Goal: Task Accomplishment & Management: Manage account settings

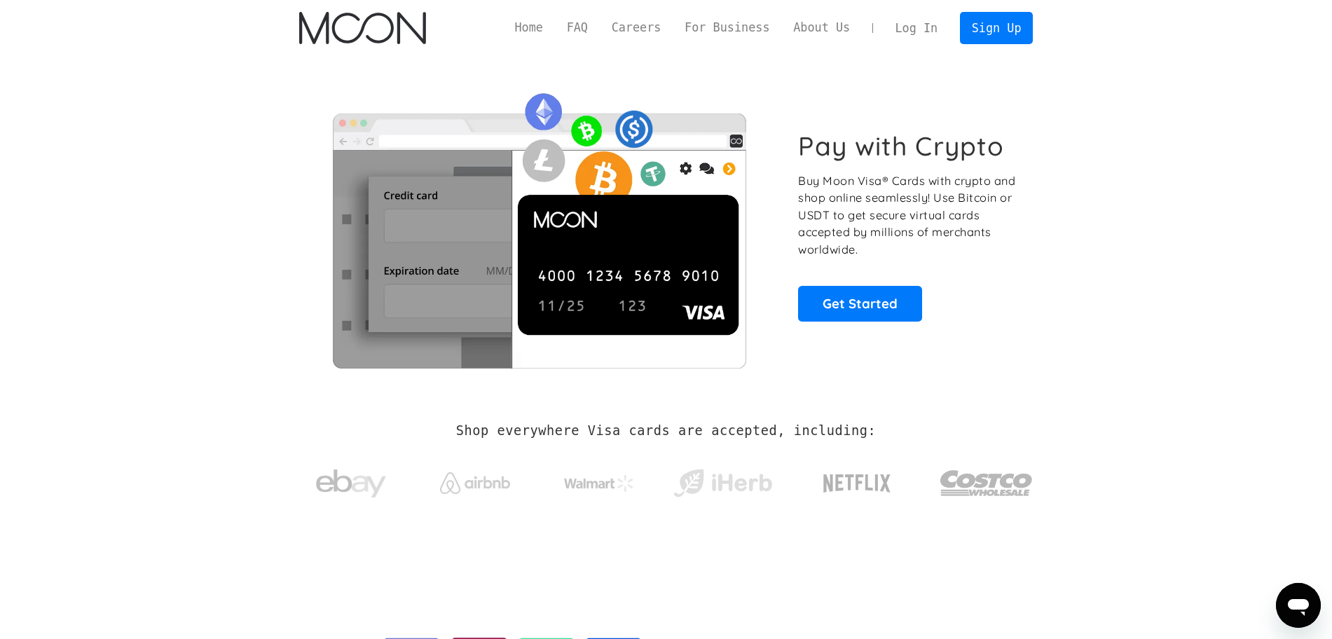
click at [918, 26] on link "Log In" at bounding box center [917, 28] width 66 height 31
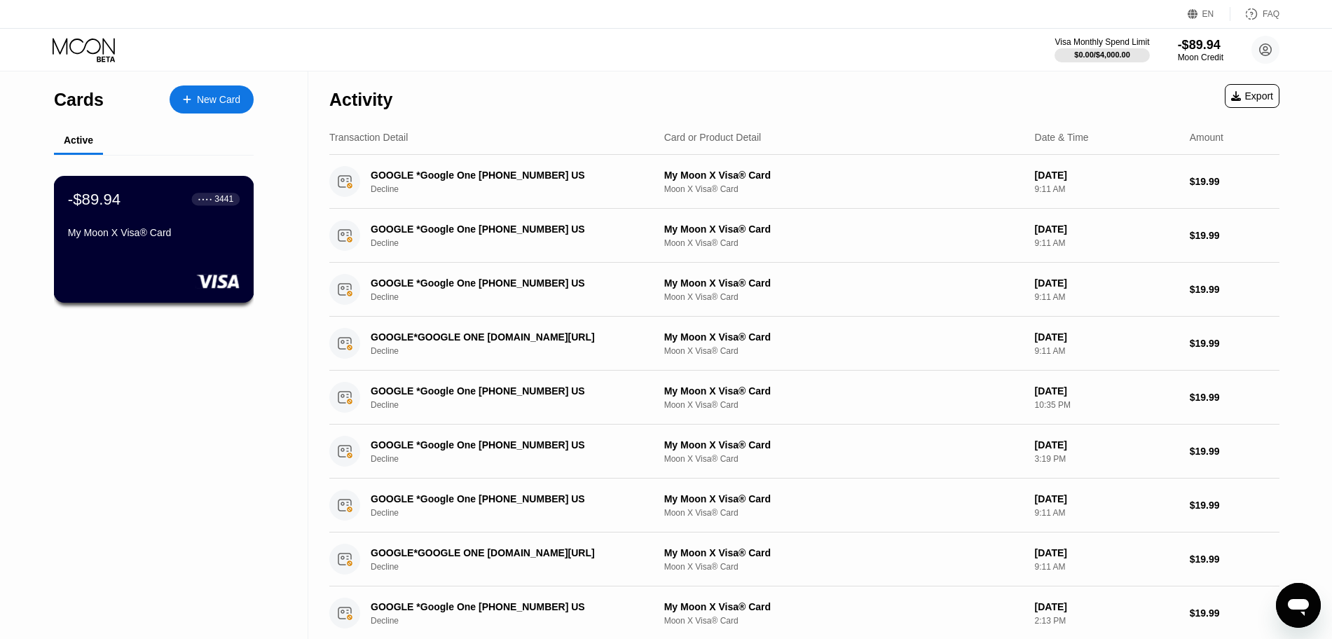
click at [123, 253] on div "-$89.94 ● ● ● ● 3441 My Moon X Visa® Card" at bounding box center [154, 239] width 200 height 127
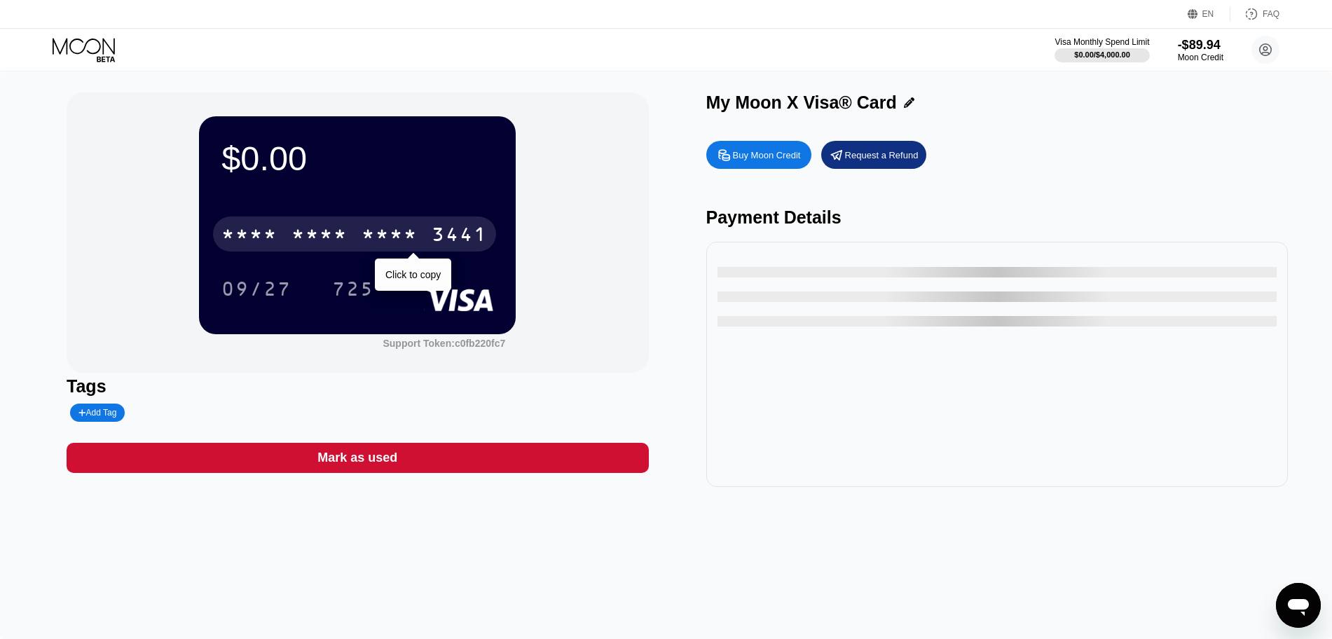
click at [413, 224] on div "* * * * * * * * * * * * 3441" at bounding box center [354, 233] width 283 height 35
